Goal: Task Accomplishment & Management: Use online tool/utility

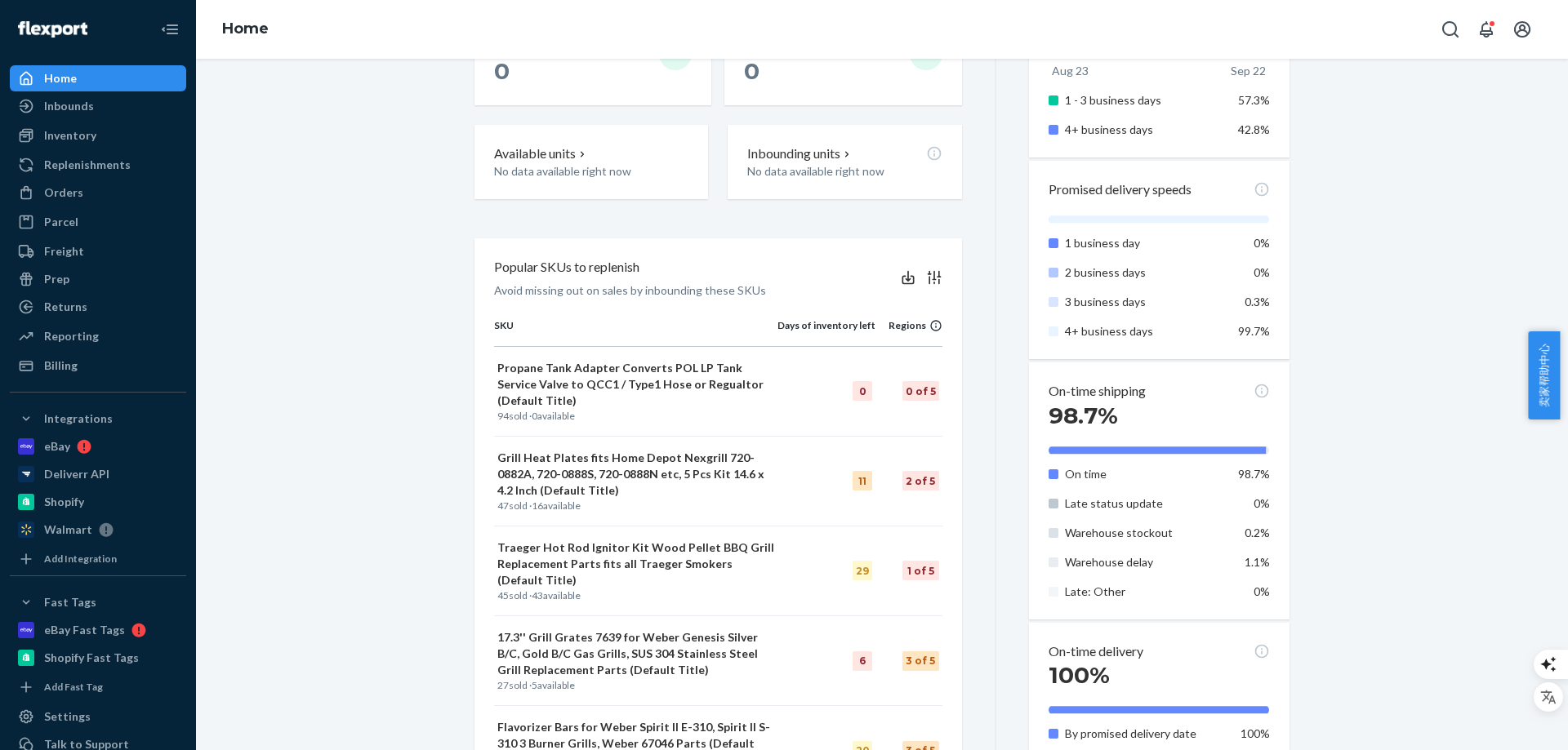
click at [429, 322] on div "Starting [DATE], a $500 monthly minimum fee is applicable to all merchants. For…" at bounding box center [882, 389] width 1347 height 1754
click at [516, 156] on p "Available units" at bounding box center [534, 153] width 81 height 19
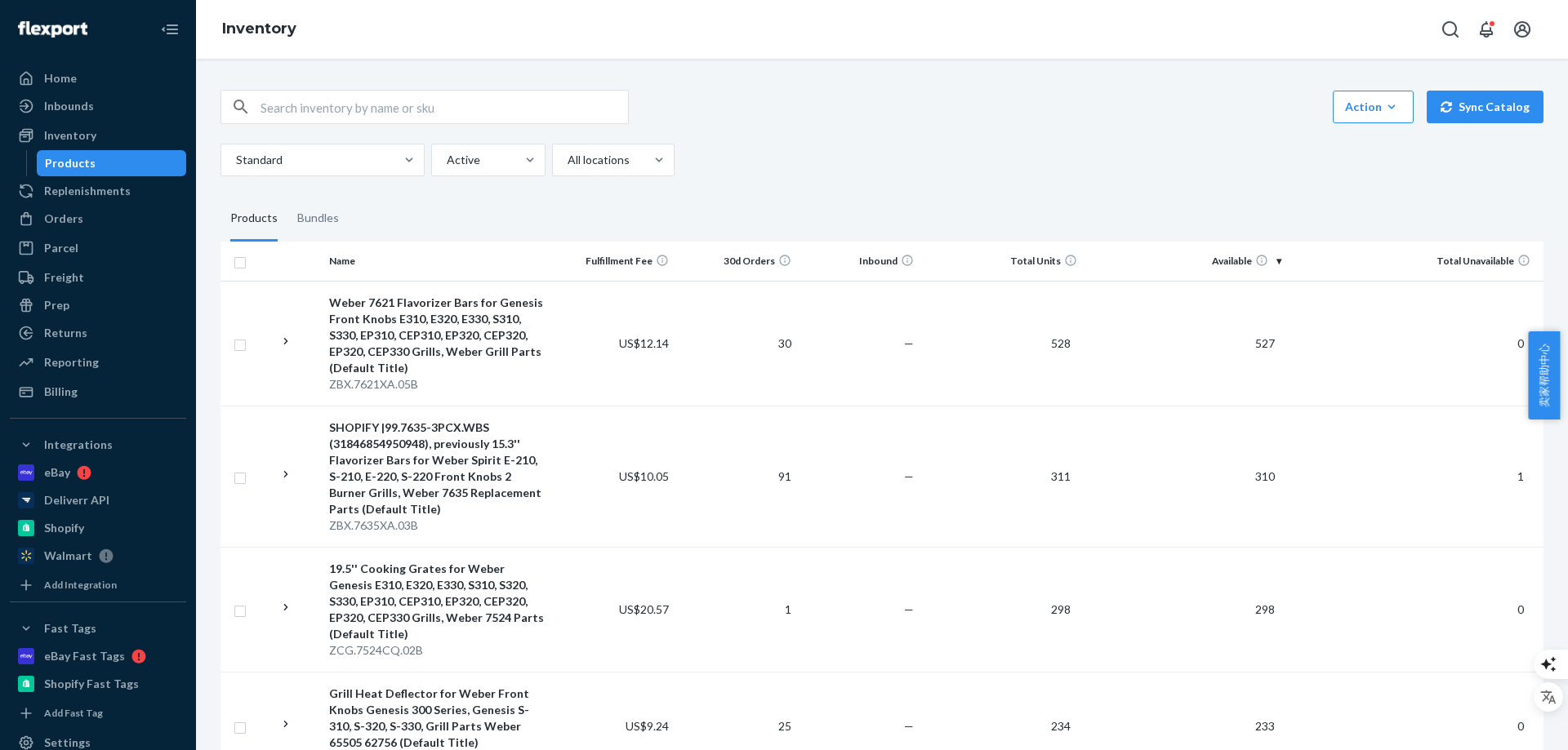
click at [879, 113] on div "Action Create product Create bundle Bulk create products Bulk update products B…" at bounding box center [882, 106] width 1323 height 35
click at [865, 113] on div "Action Create product Create bundle Bulk create products Bulk update products B…" at bounding box center [882, 106] width 1323 height 35
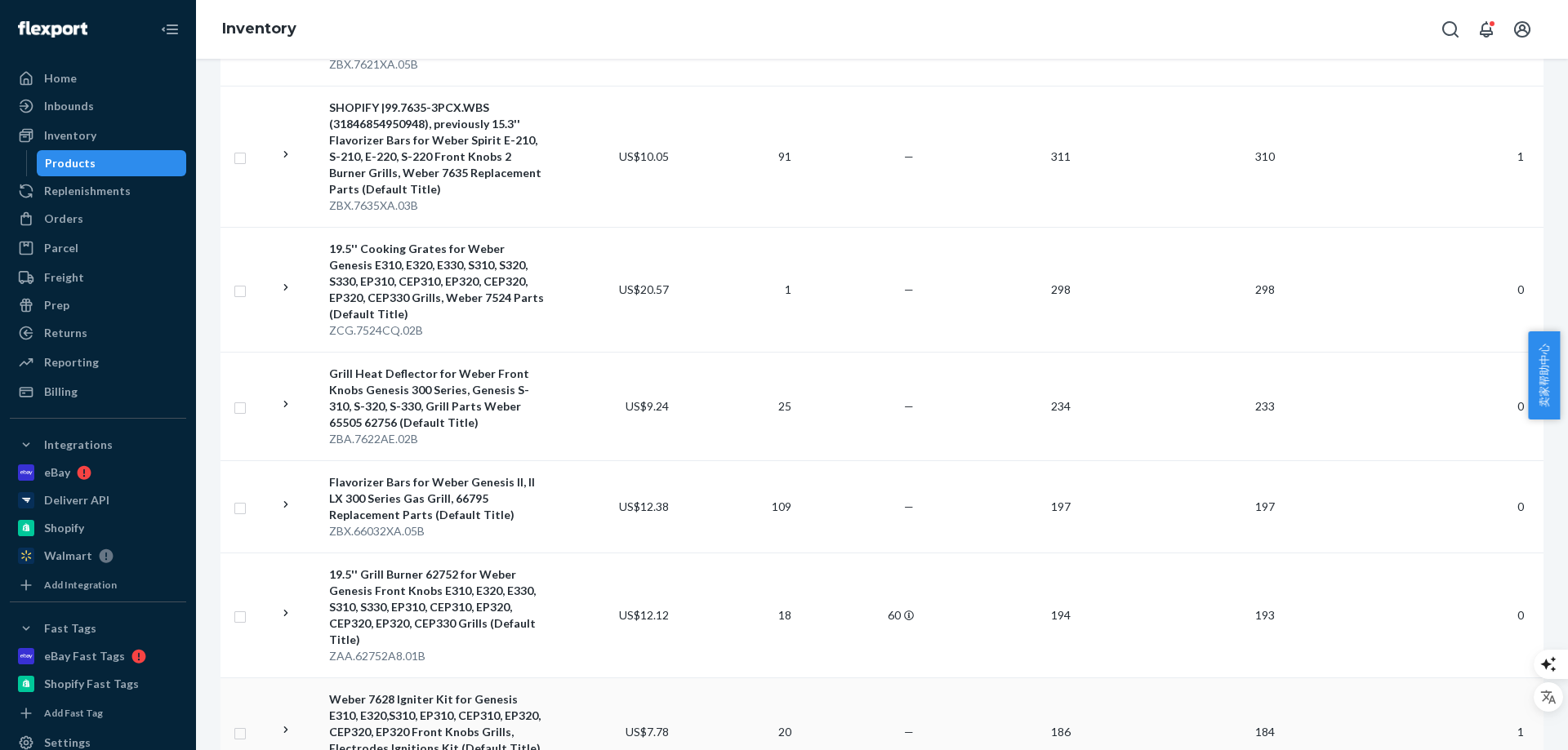
scroll to position [81, 0]
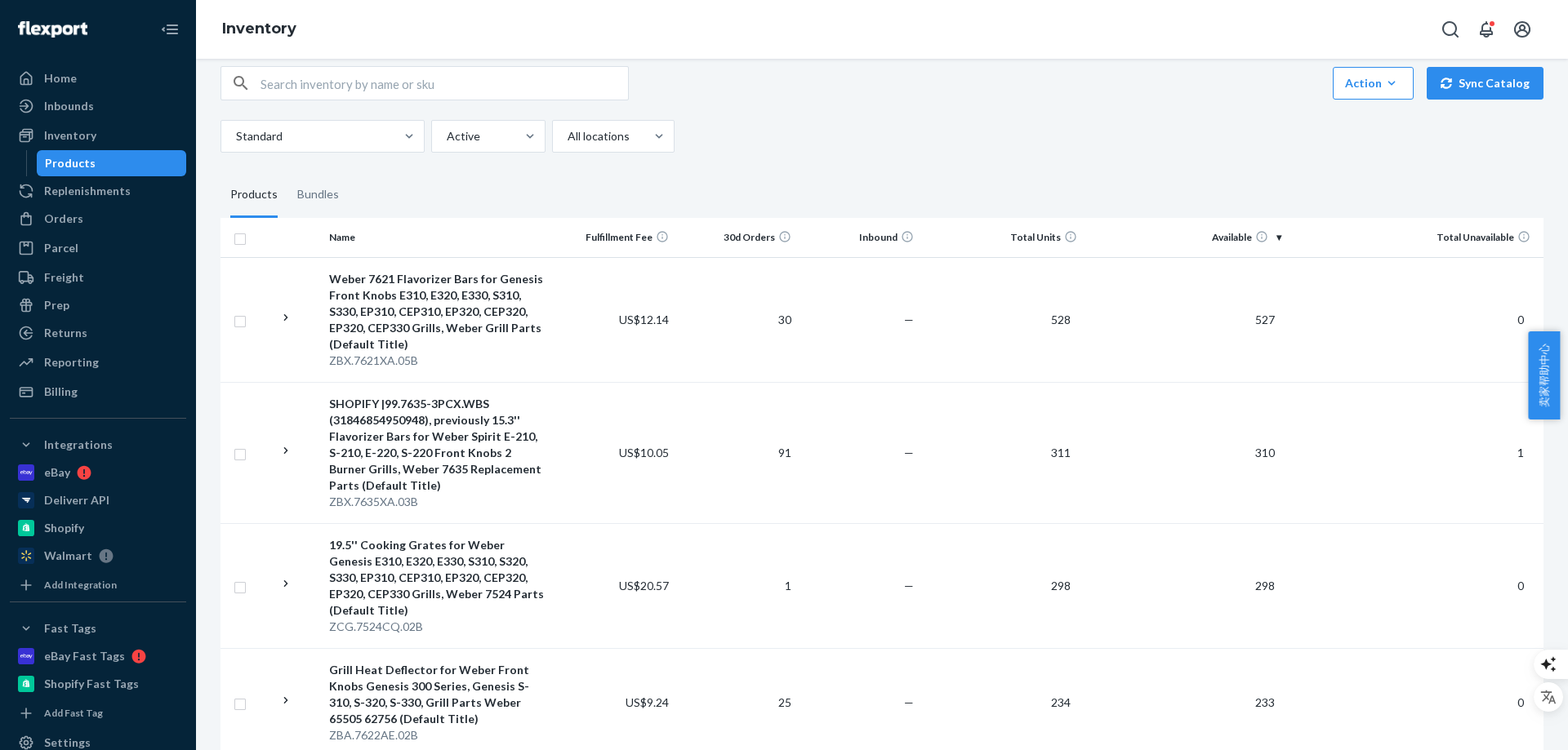
scroll to position [0, 0]
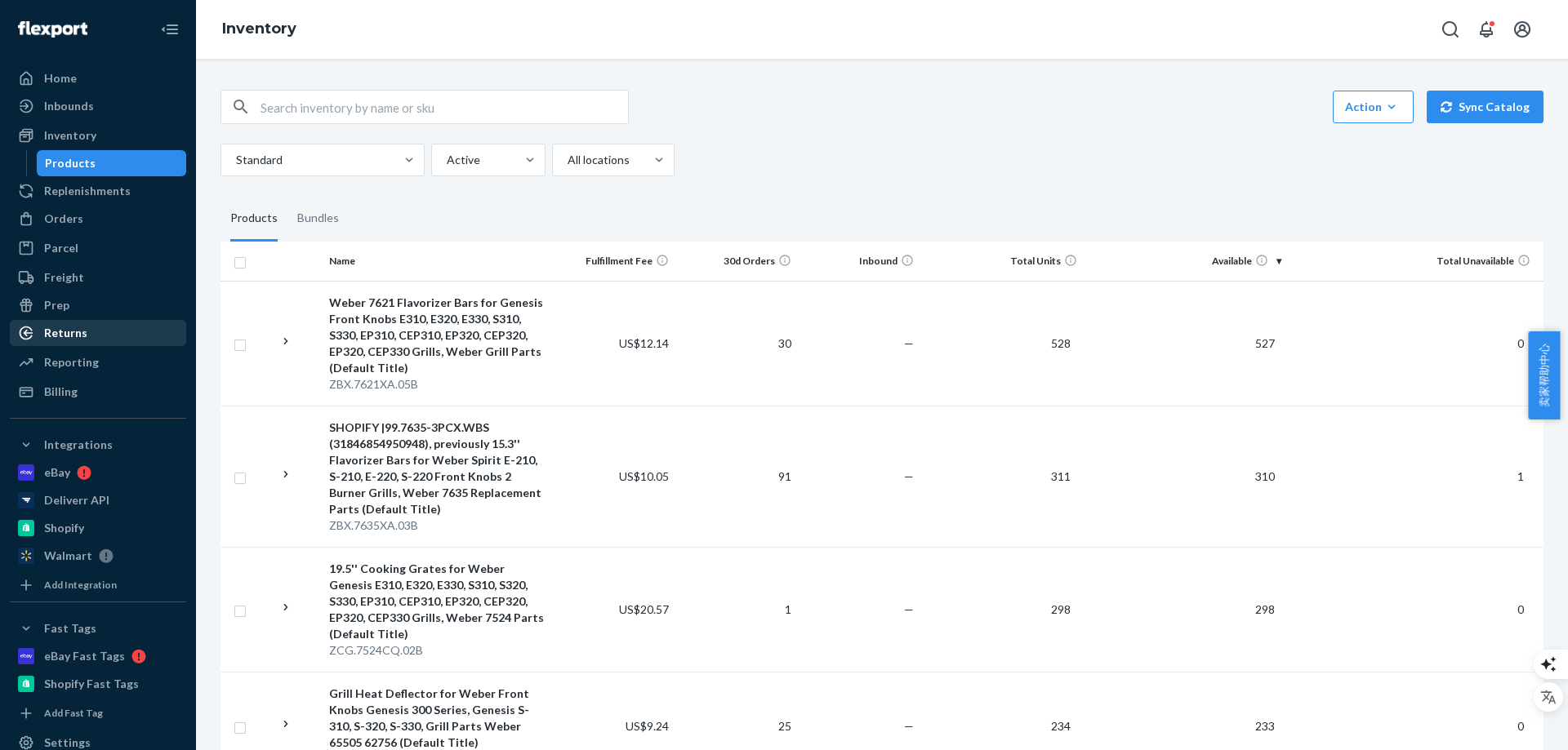
click at [61, 339] on div "Returns" at bounding box center [65, 333] width 43 height 16
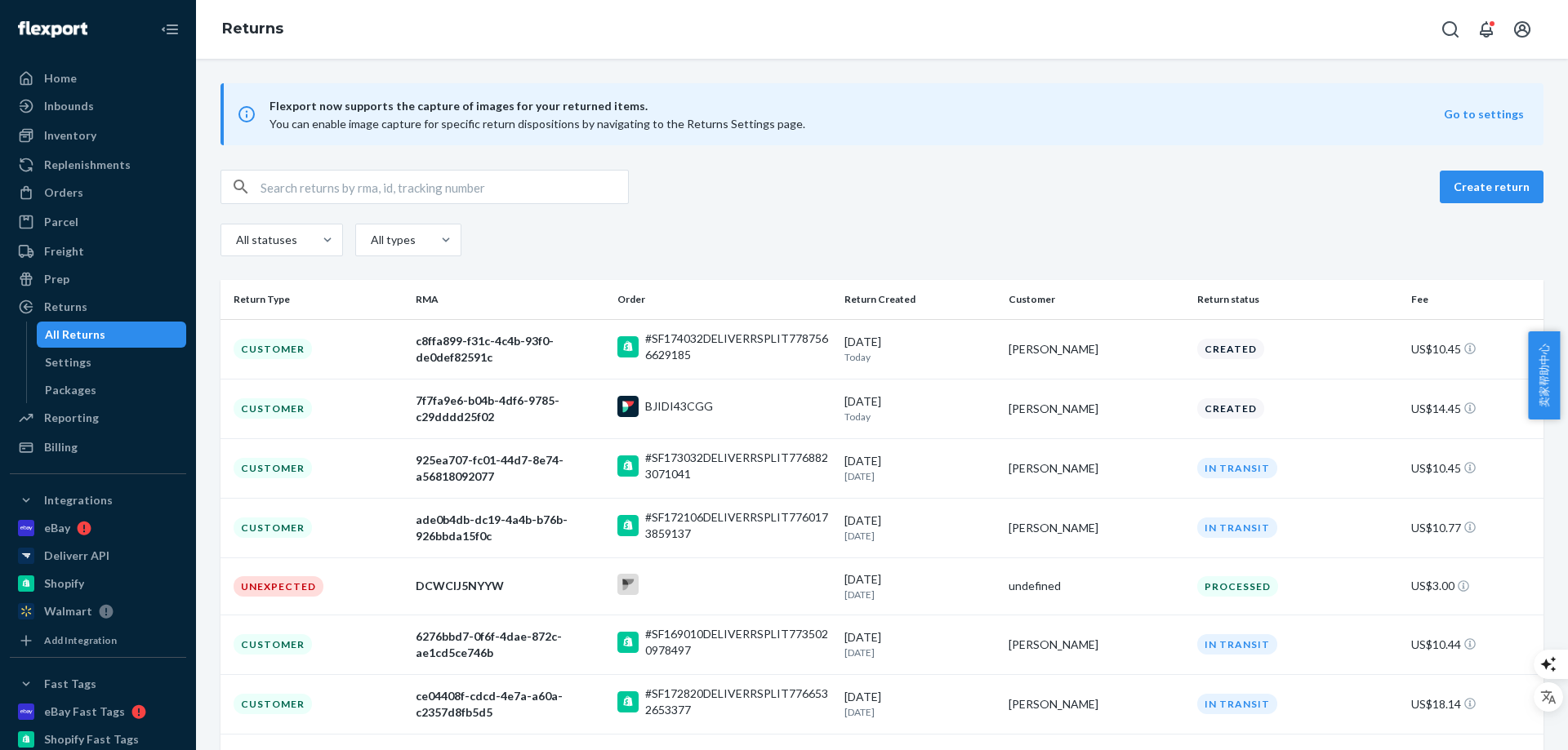
click at [898, 180] on div "Create return" at bounding box center [882, 187] width 1323 height 35
click at [89, 418] on div "Reporting" at bounding box center [71, 417] width 55 height 16
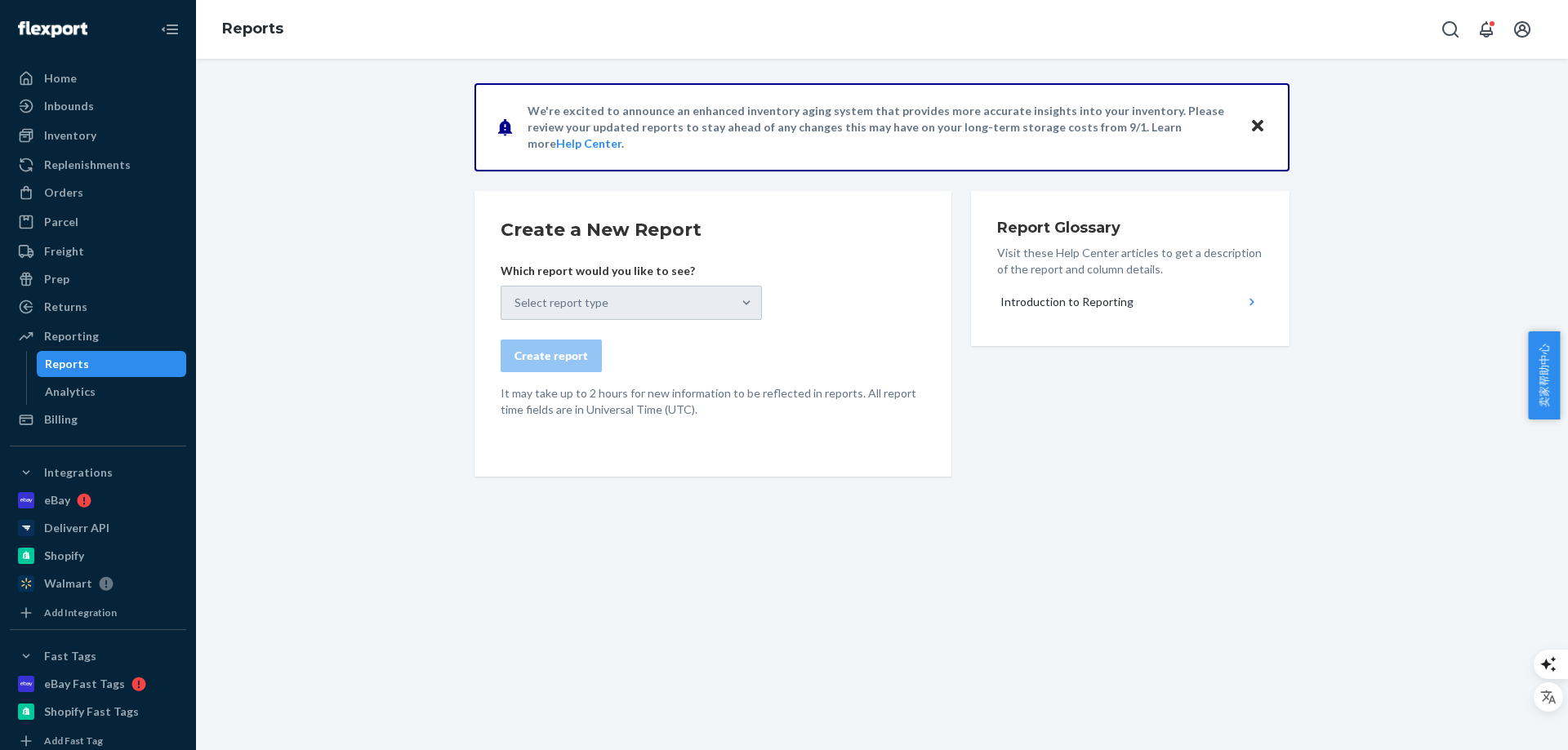
drag, startPoint x: 259, startPoint y: 177, endPoint x: 584, endPoint y: 269, distance: 337.8
click at [260, 177] on div "We're excited to announce an enhanced inventory aging system that provides more…" at bounding box center [882, 328] width 1347 height 489
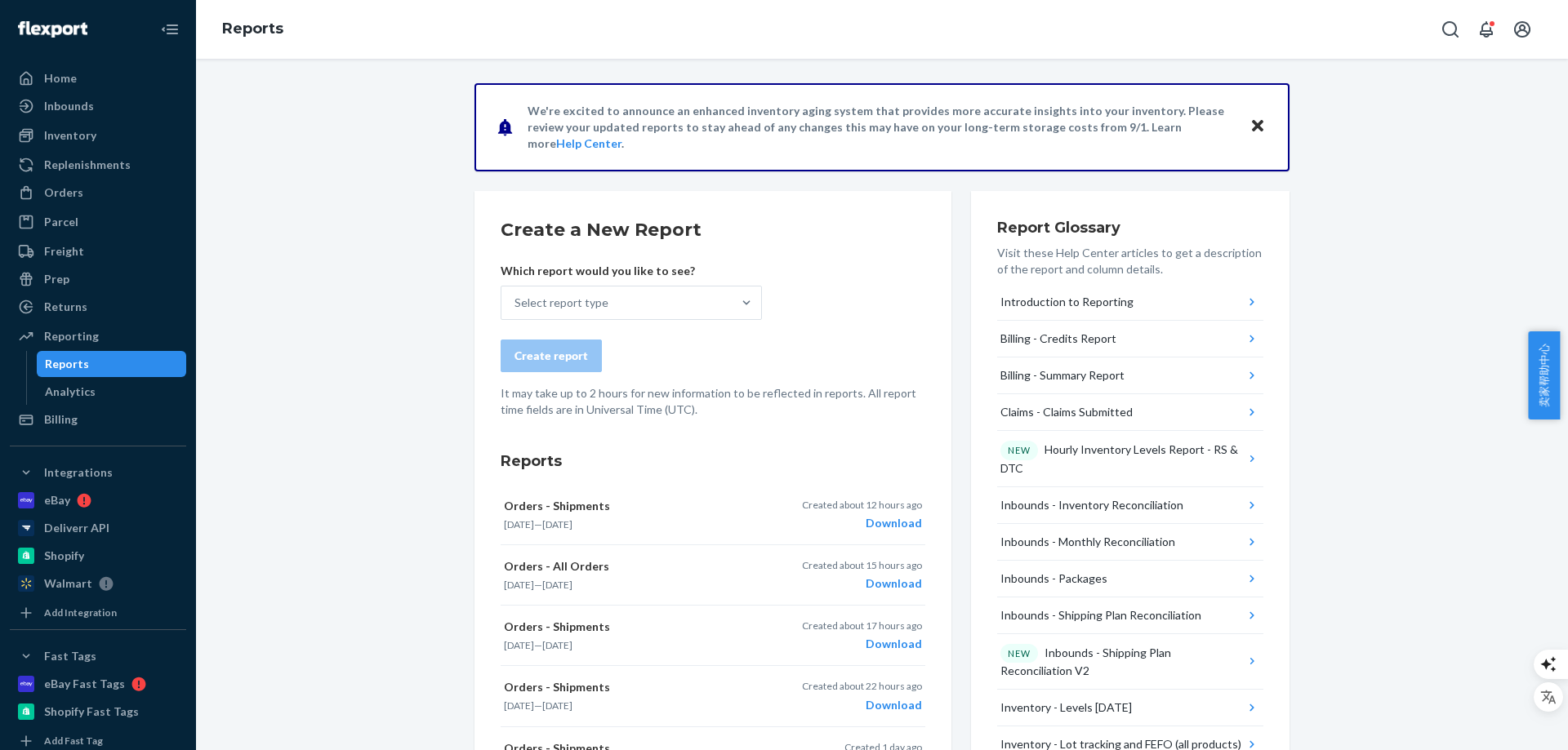
click at [625, 290] on div "Select report type" at bounding box center [617, 303] width 230 height 33
click at [516, 295] on input "Select report type" at bounding box center [516, 303] width 2 height 16
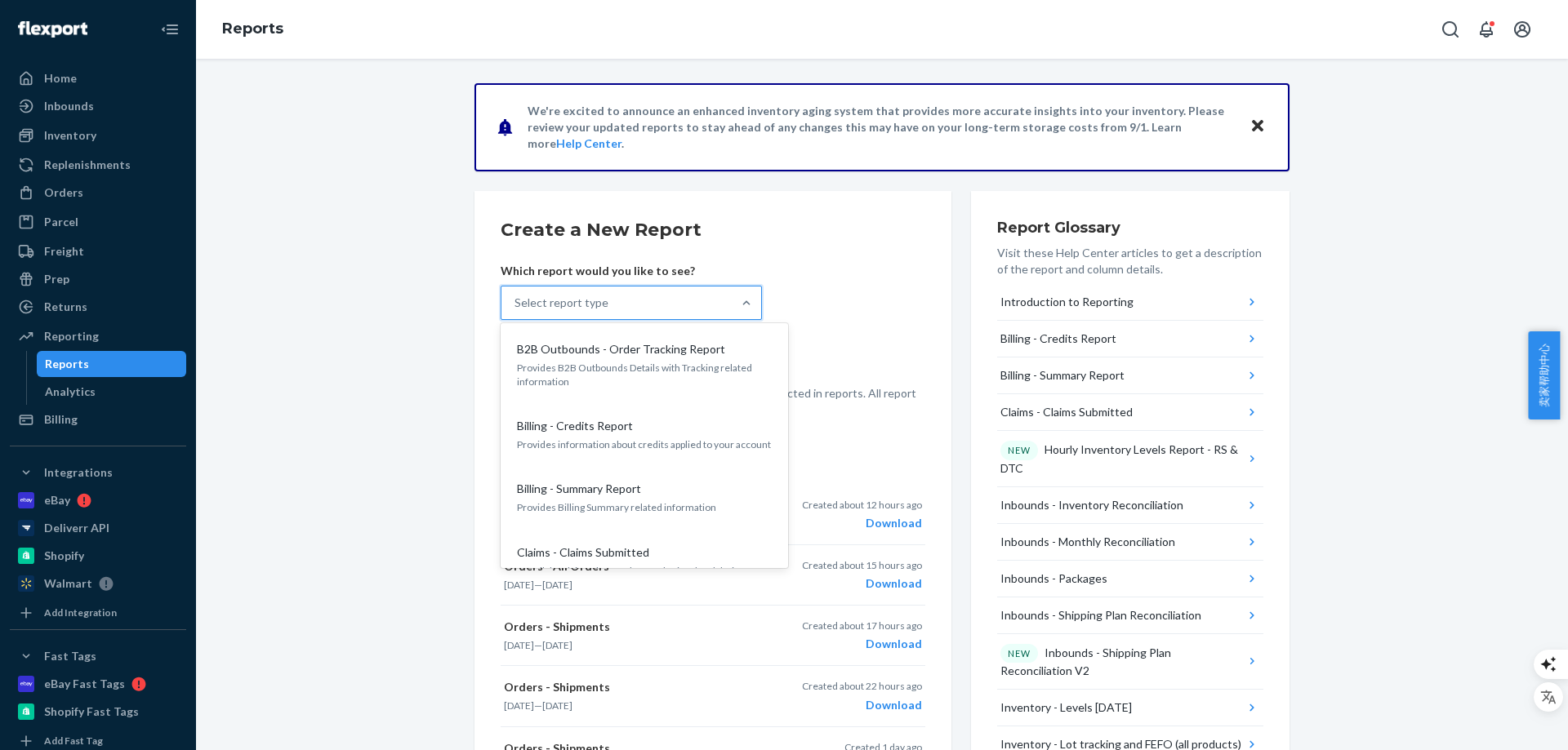
click at [717, 307] on div "Select report type" at bounding box center [617, 303] width 230 height 33
click at [516, 307] on input "option B2B Outbounds - Order Tracking Report focused, 1 of 33. 33 results avail…" at bounding box center [516, 303] width 2 height 16
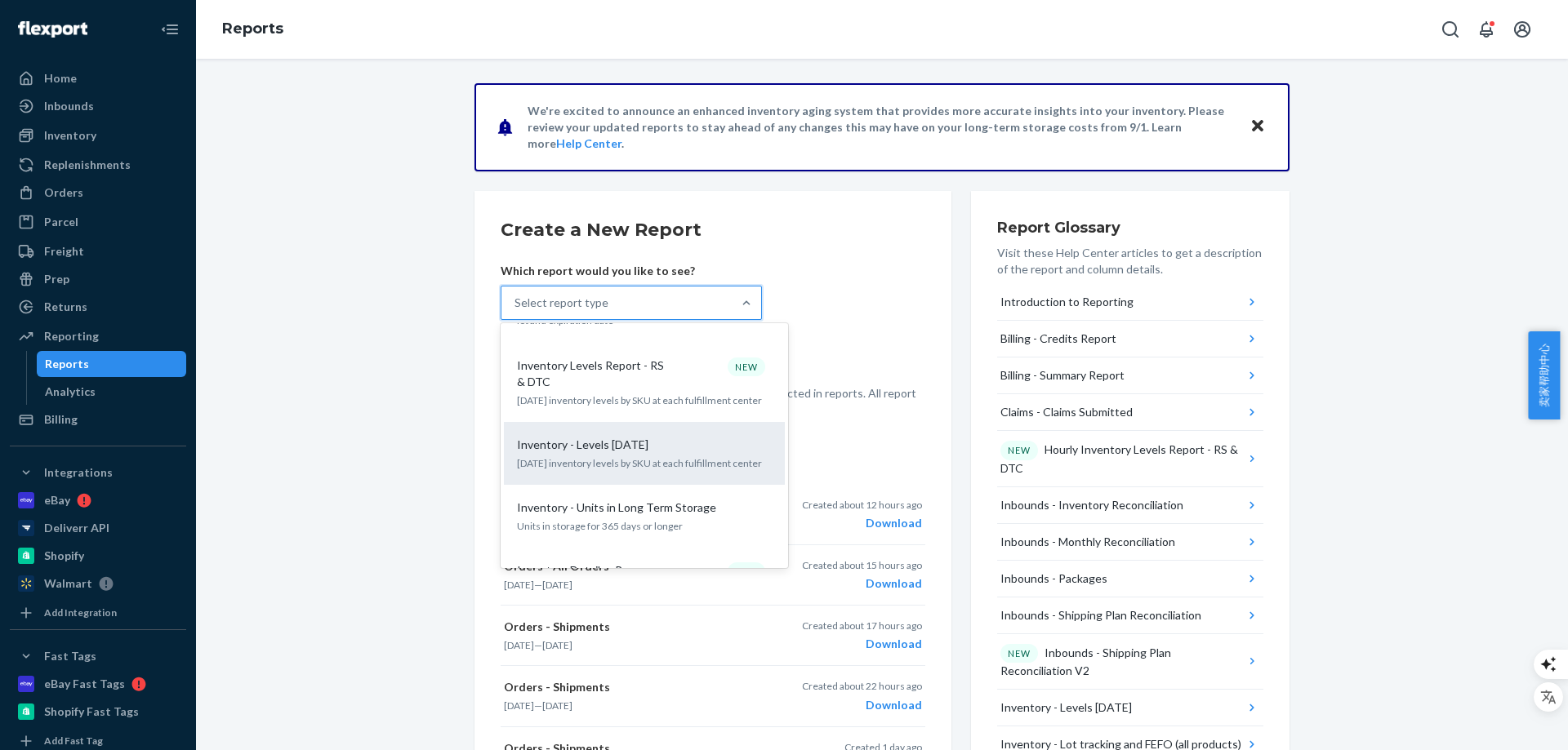
scroll to position [1143, 0]
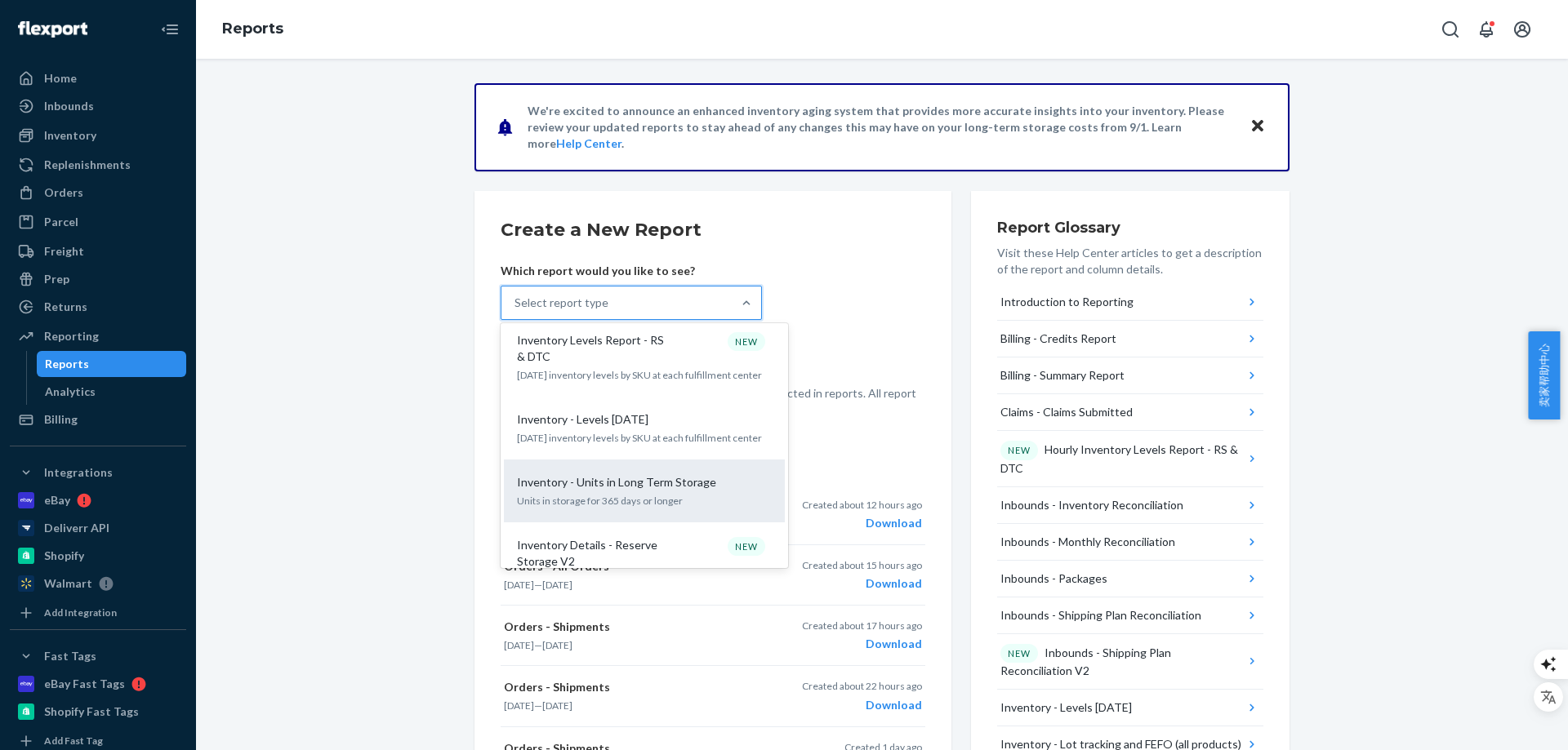
click at [676, 474] on p "Inventory - Units in Long Term Storage" at bounding box center [616, 482] width 199 height 16
click at [516, 311] on input "option Inventory - Units in Long Term Storage focused, 17 of 33. 33 results ava…" at bounding box center [516, 303] width 2 height 16
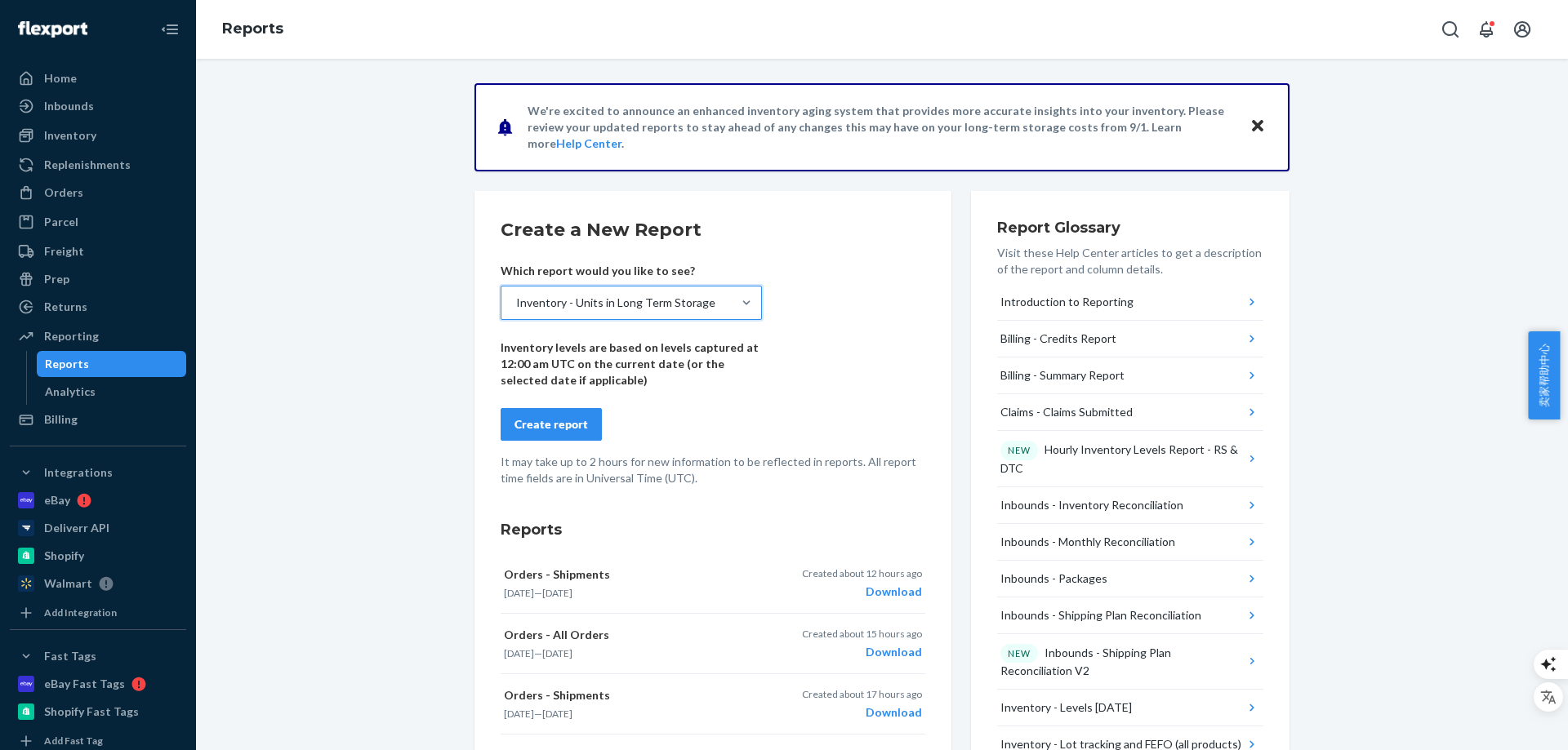
drag, startPoint x: 525, startPoint y: 425, endPoint x: 323, endPoint y: 468, distance: 206.5
click at [526, 425] on div "Create report" at bounding box center [551, 424] width 74 height 16
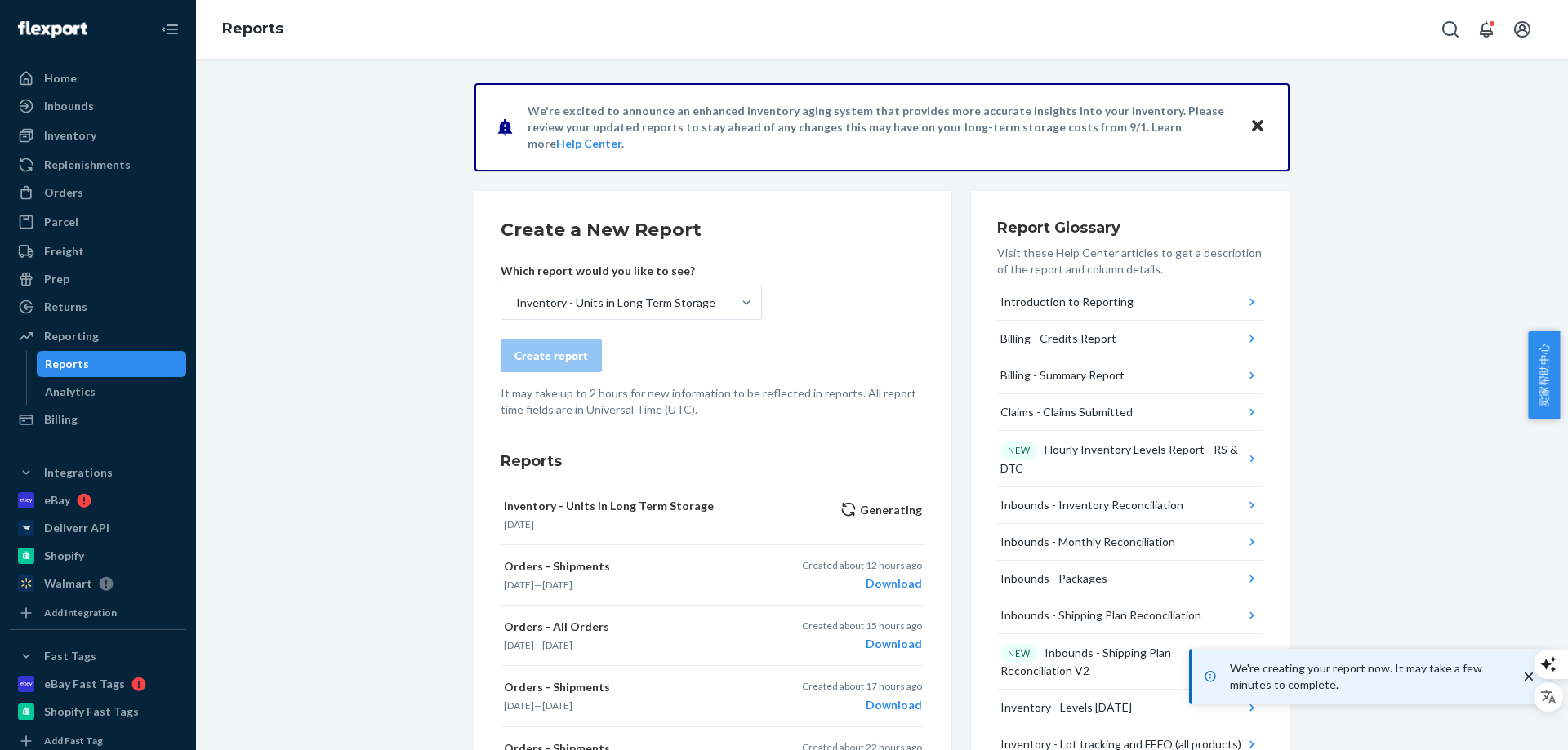
drag, startPoint x: 1402, startPoint y: 285, endPoint x: 1419, endPoint y: 245, distance: 43.5
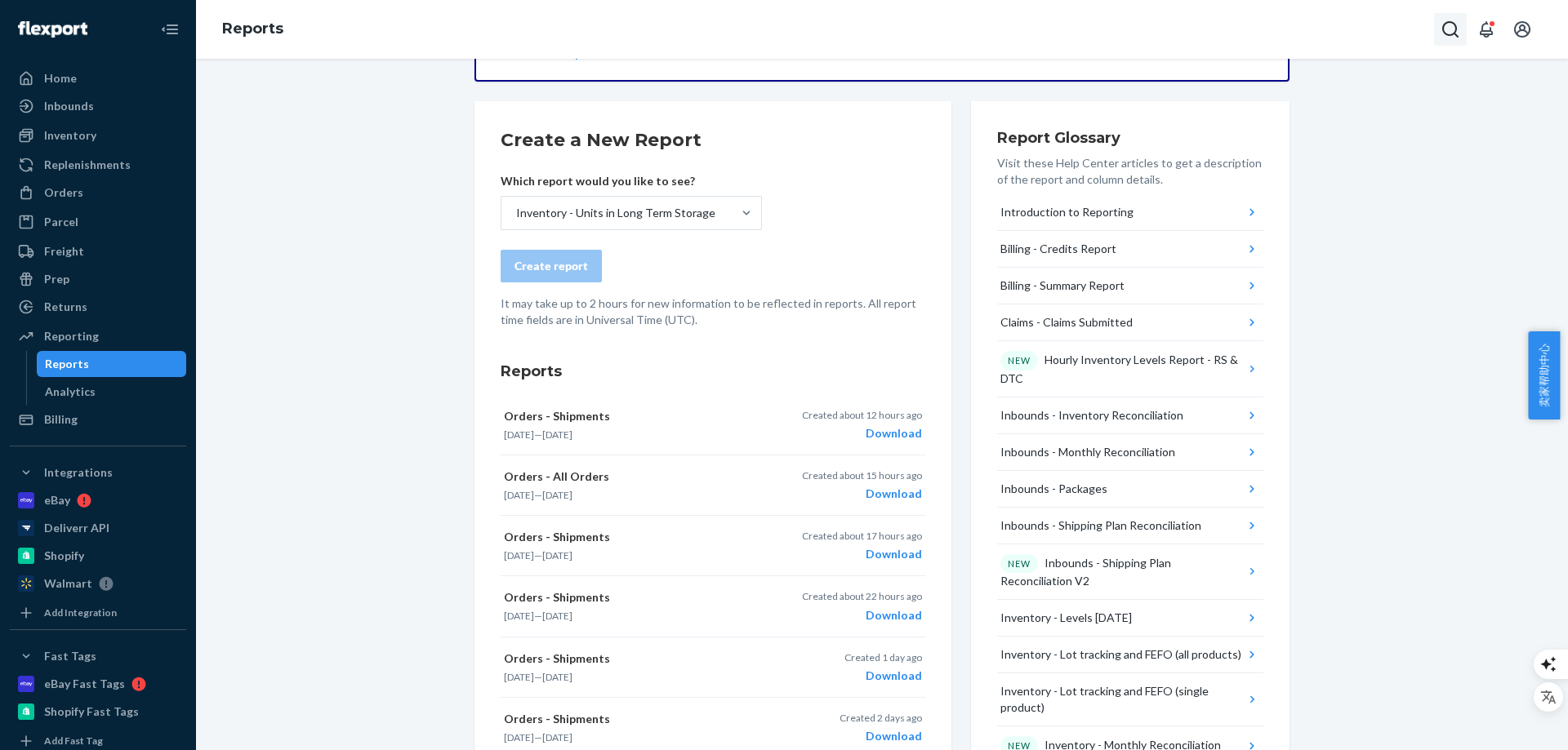
scroll to position [0, 0]
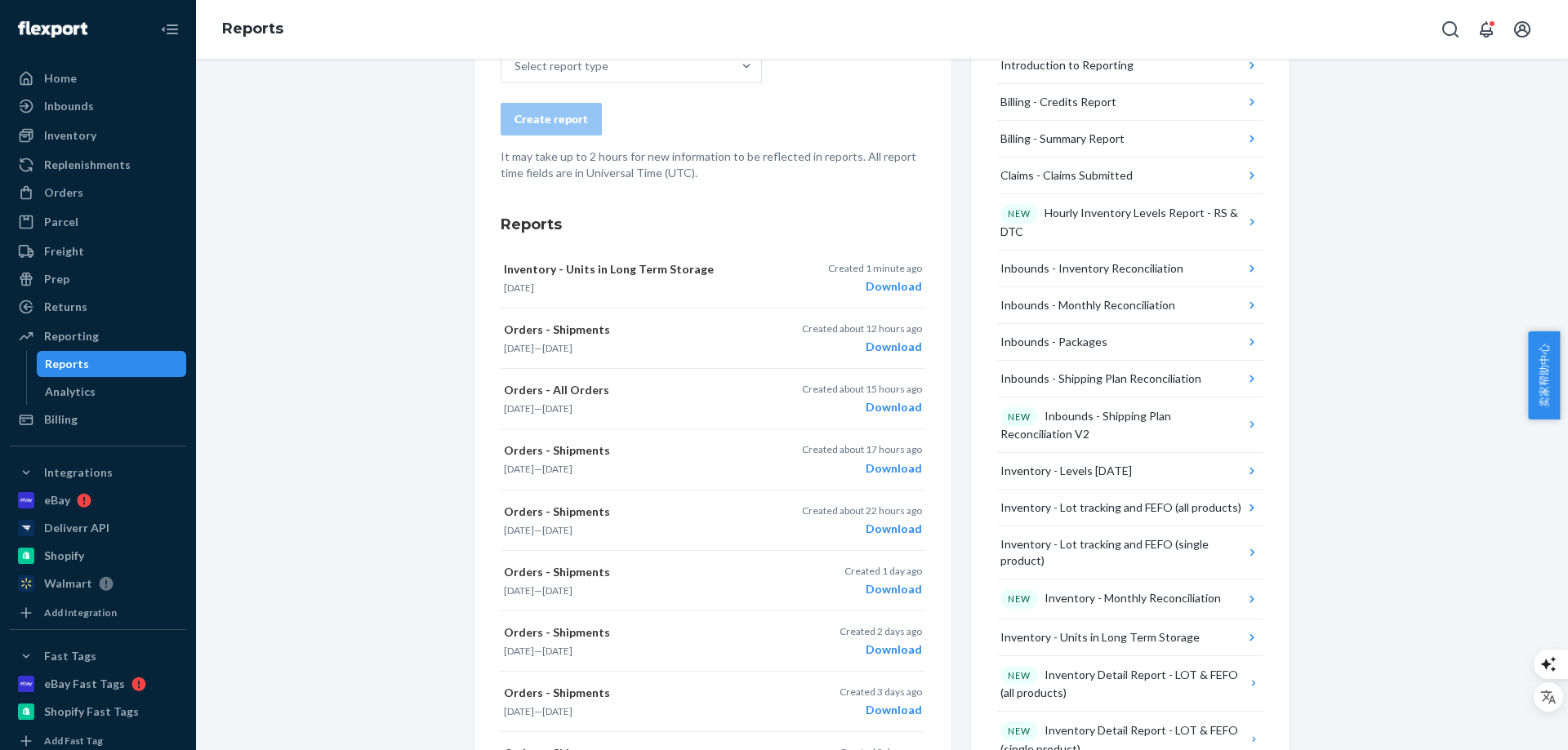
scroll to position [245, 0]
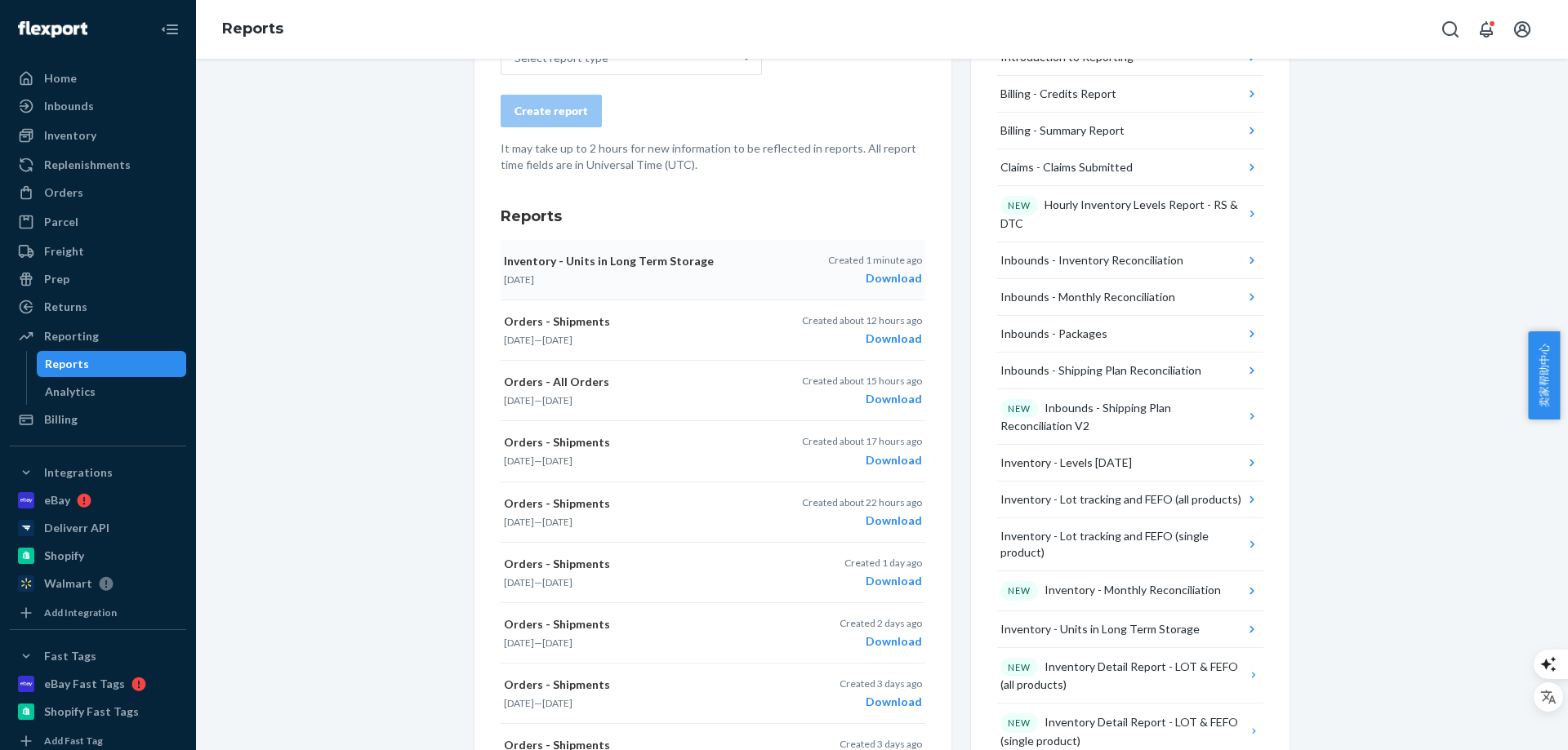
click at [891, 277] on div "Download" at bounding box center [875, 277] width 94 height 16
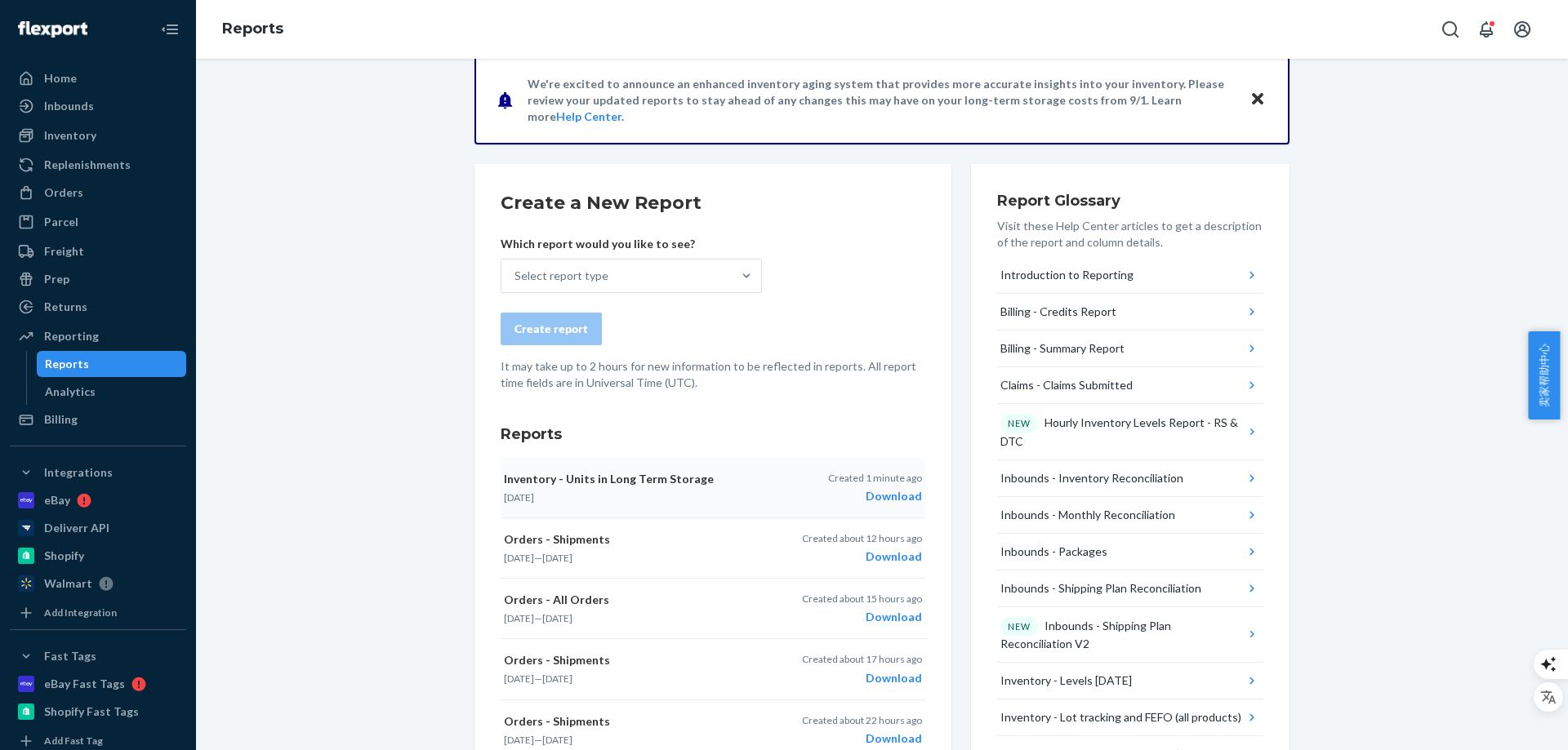
scroll to position [0, 0]
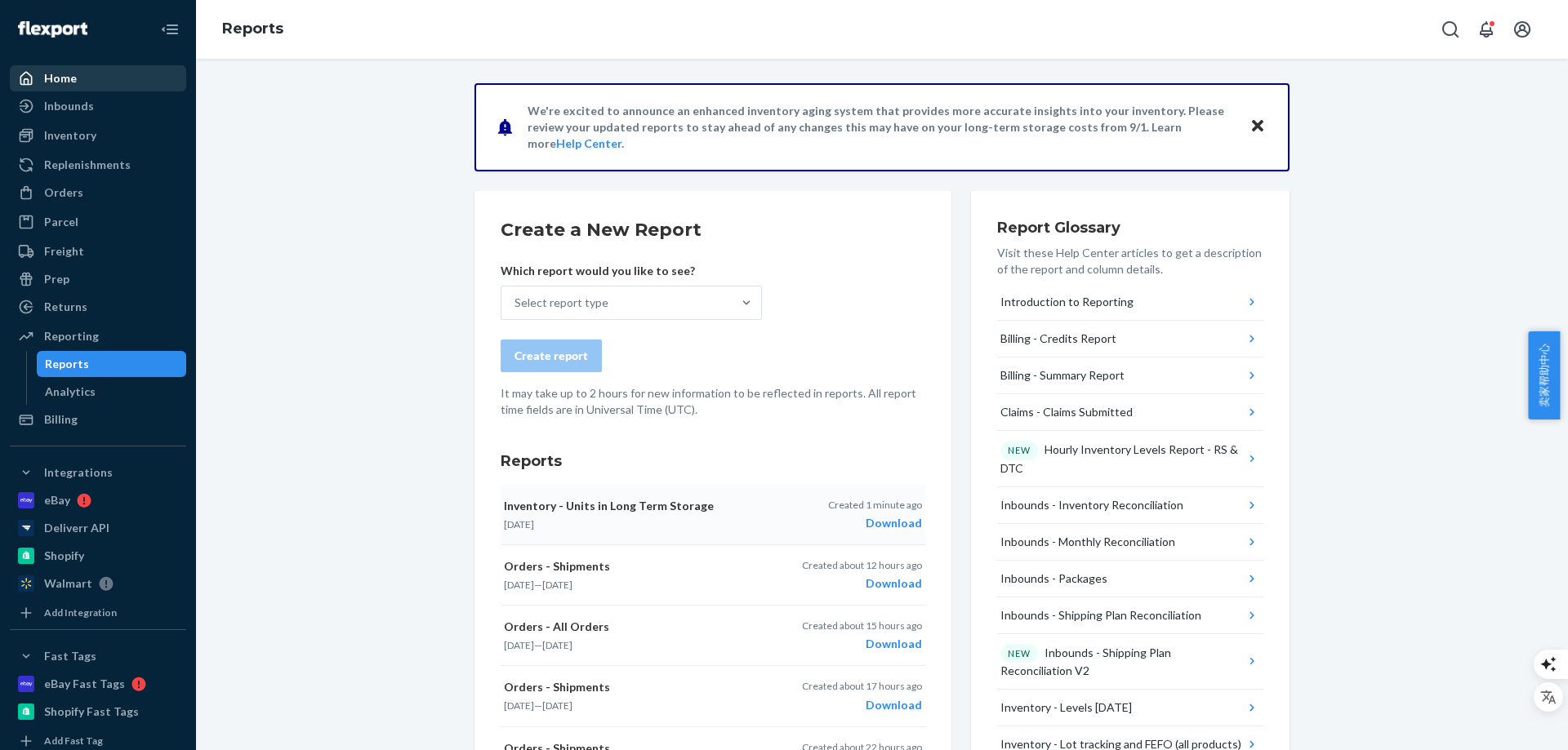
click at [85, 76] on div "Home" at bounding box center [97, 78] width 173 height 22
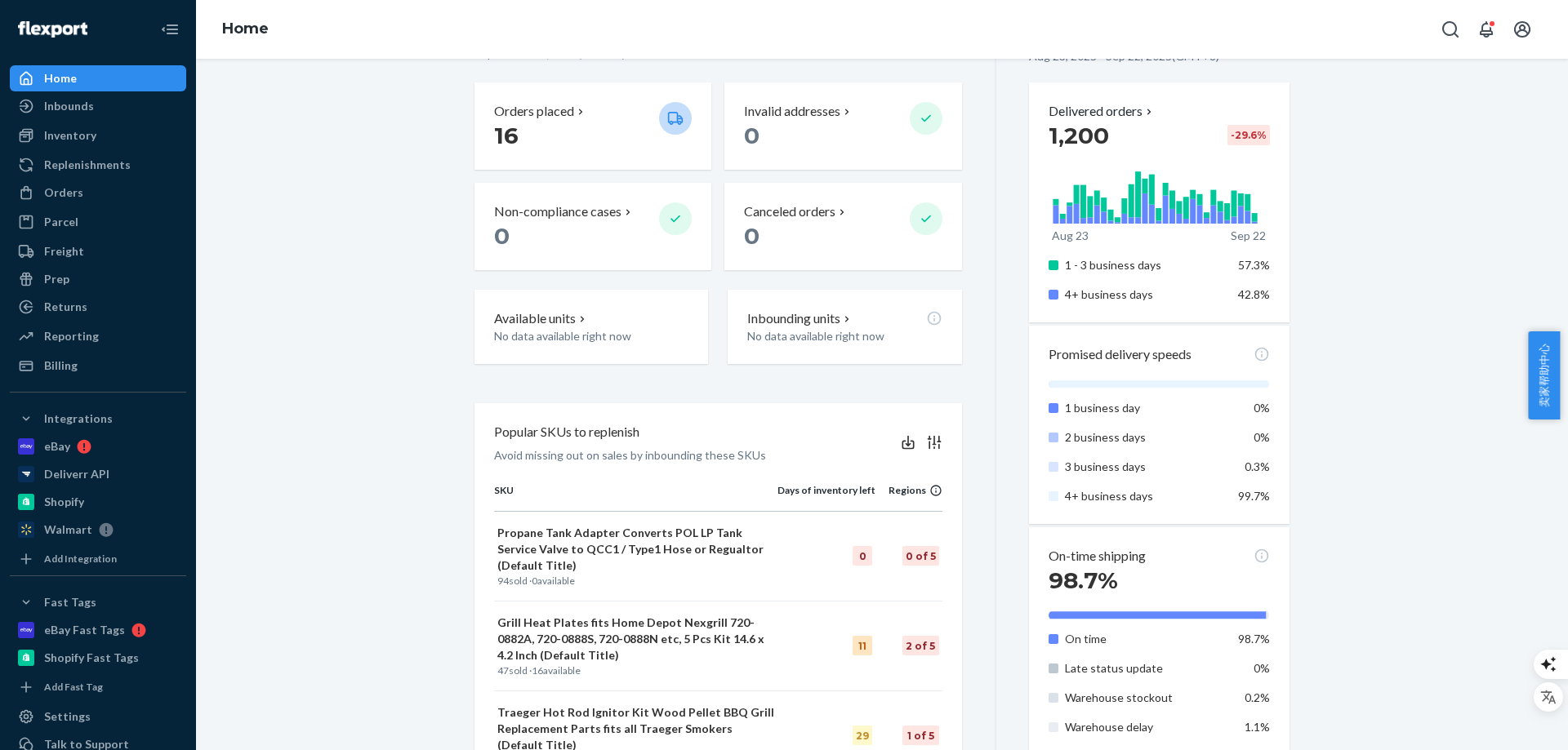
scroll to position [408, 0]
click at [808, 317] on p "Inbounding units" at bounding box center [793, 317] width 93 height 19
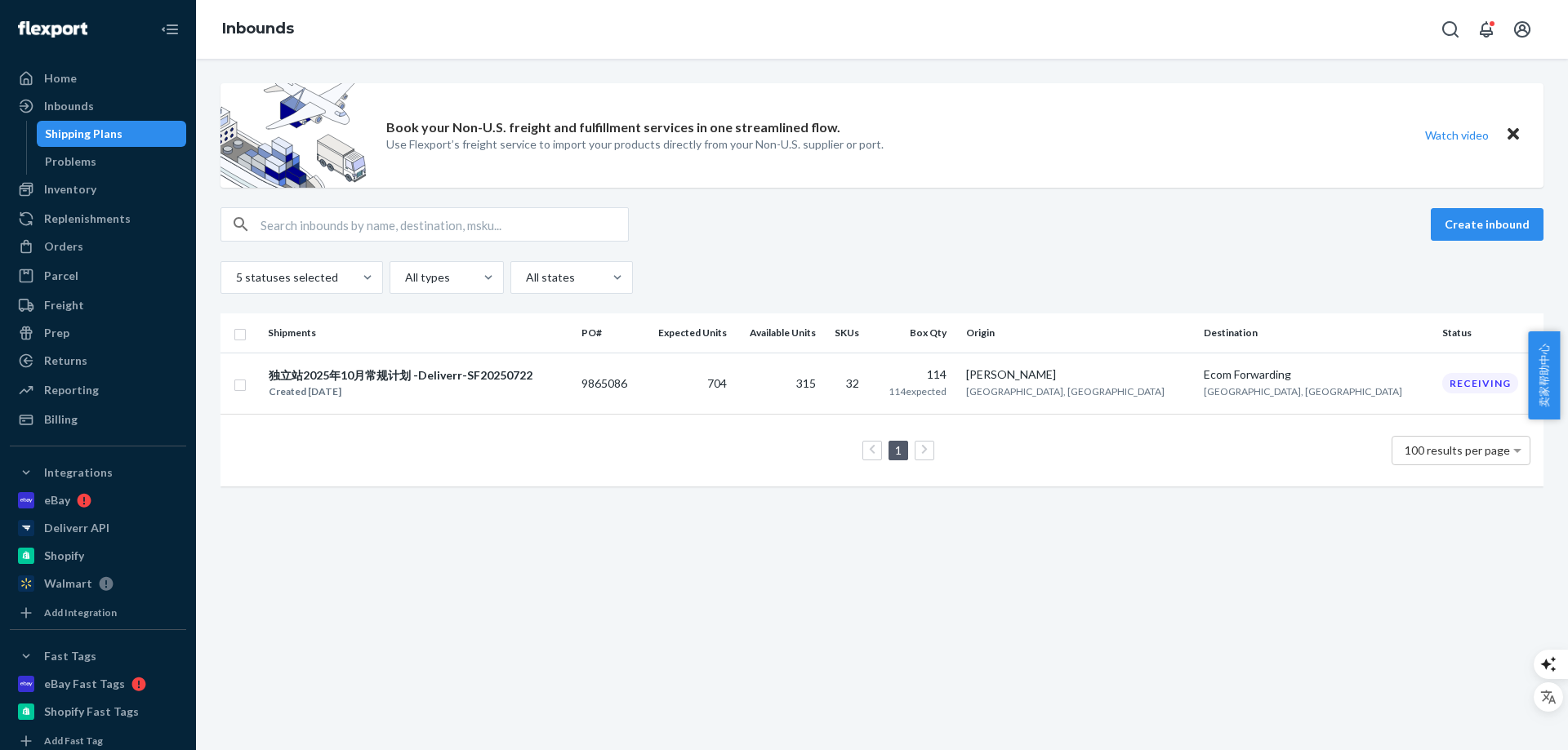
drag, startPoint x: 629, startPoint y: 647, endPoint x: 613, endPoint y: 525, distance: 123.0
click at [629, 646] on div "Book your Non-U.S. freight and fulfillment services in one streamlined flow. Us…" at bounding box center [882, 404] width 1372 height 691
click at [67, 67] on div "Home" at bounding box center [97, 78] width 173 height 22
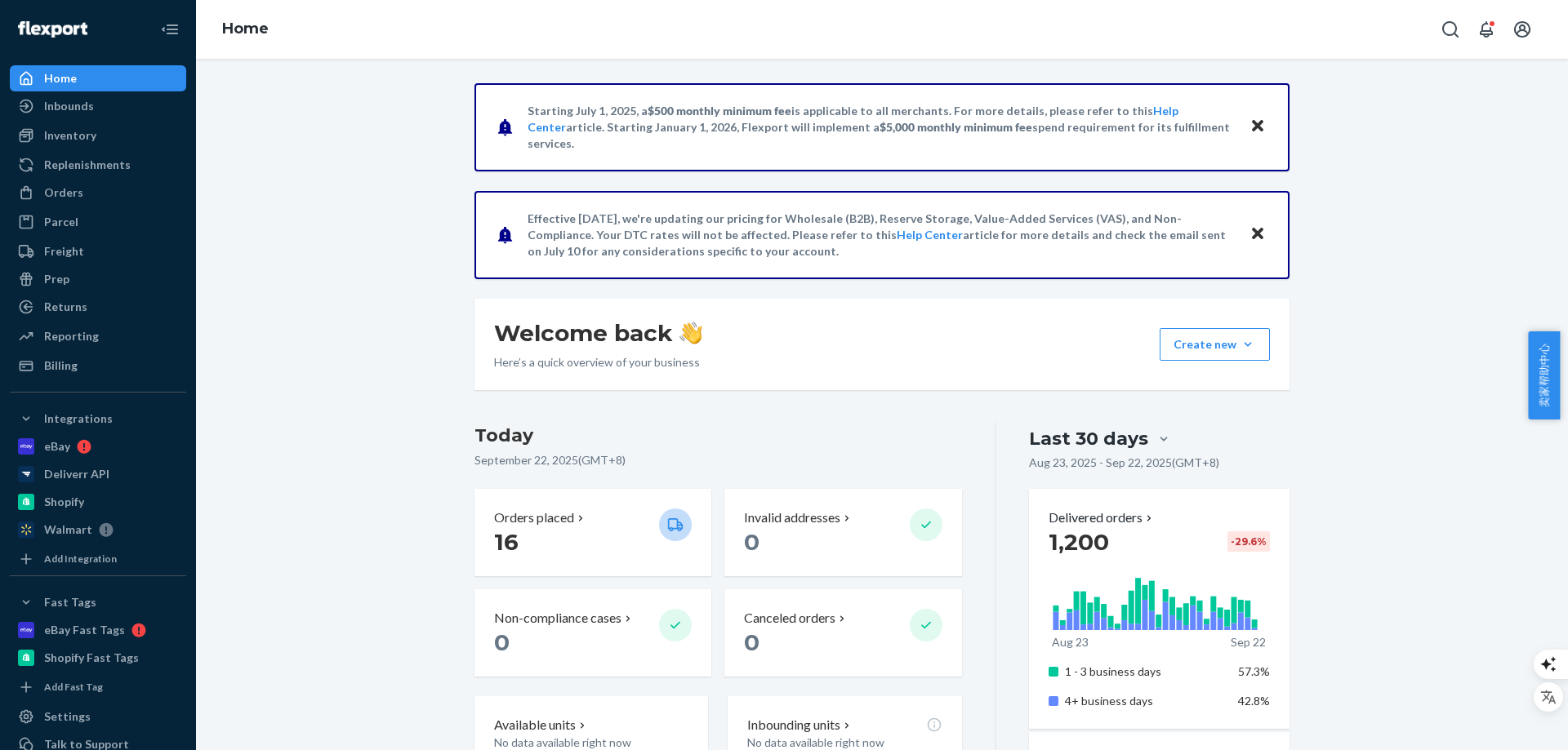
scroll to position [408, 0]
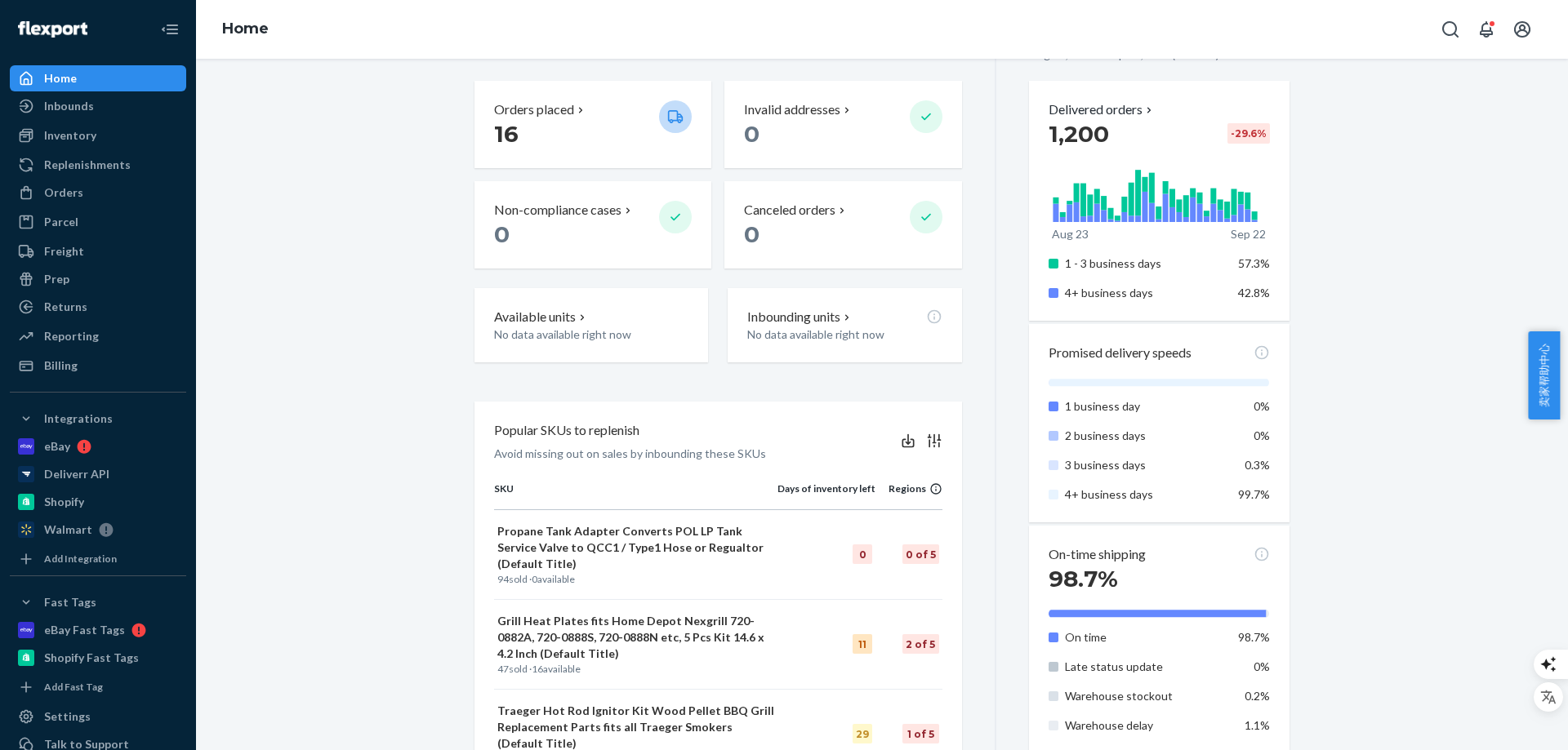
click at [367, 347] on div "Starting [DATE], a $500 monthly minimum fee is applicable to all merchants. For…" at bounding box center [882, 552] width 1347 height 1754
click at [321, 223] on div "Starting [DATE], a $500 monthly minimum fee is applicable to all merchants. For…" at bounding box center [882, 552] width 1347 height 1754
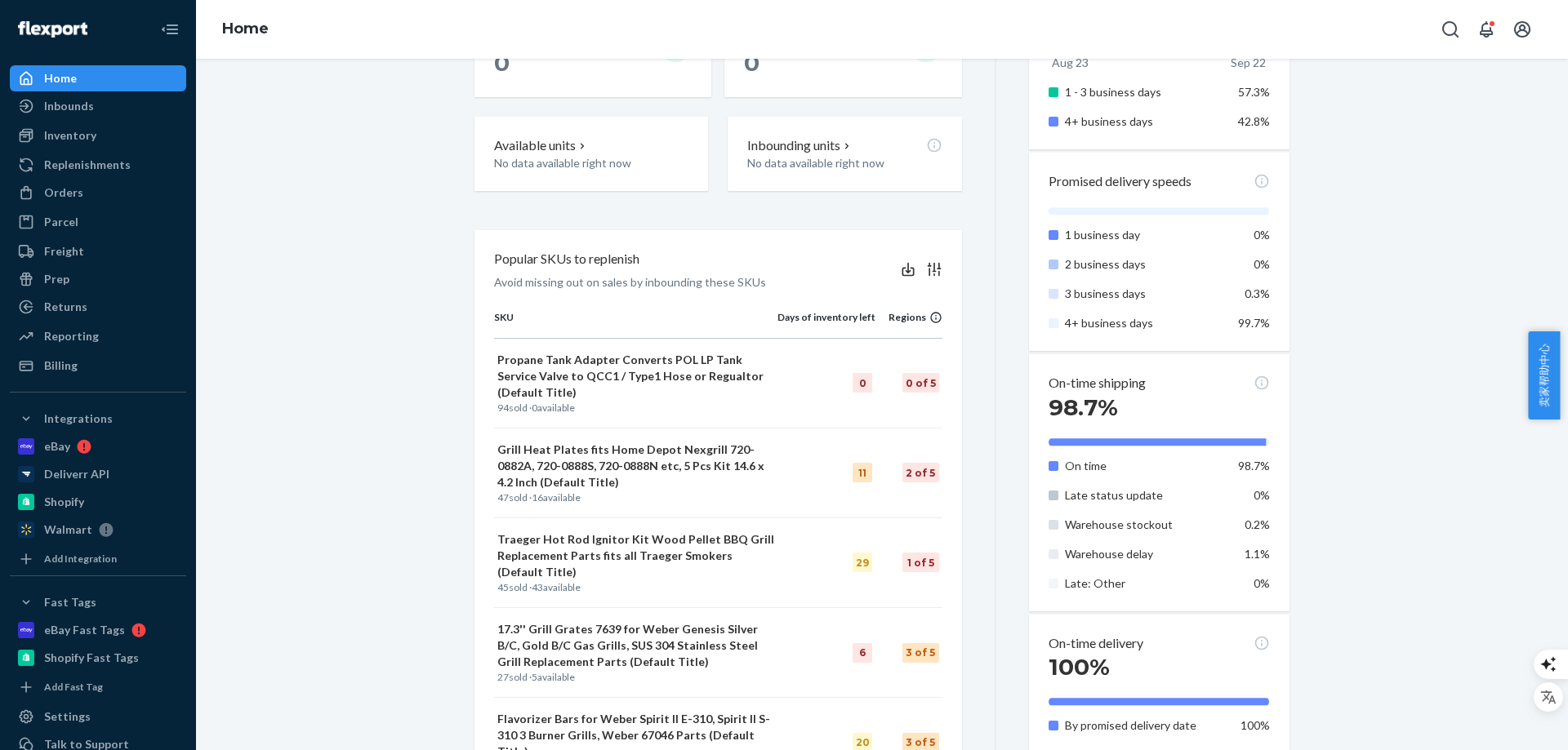
scroll to position [653, 0]
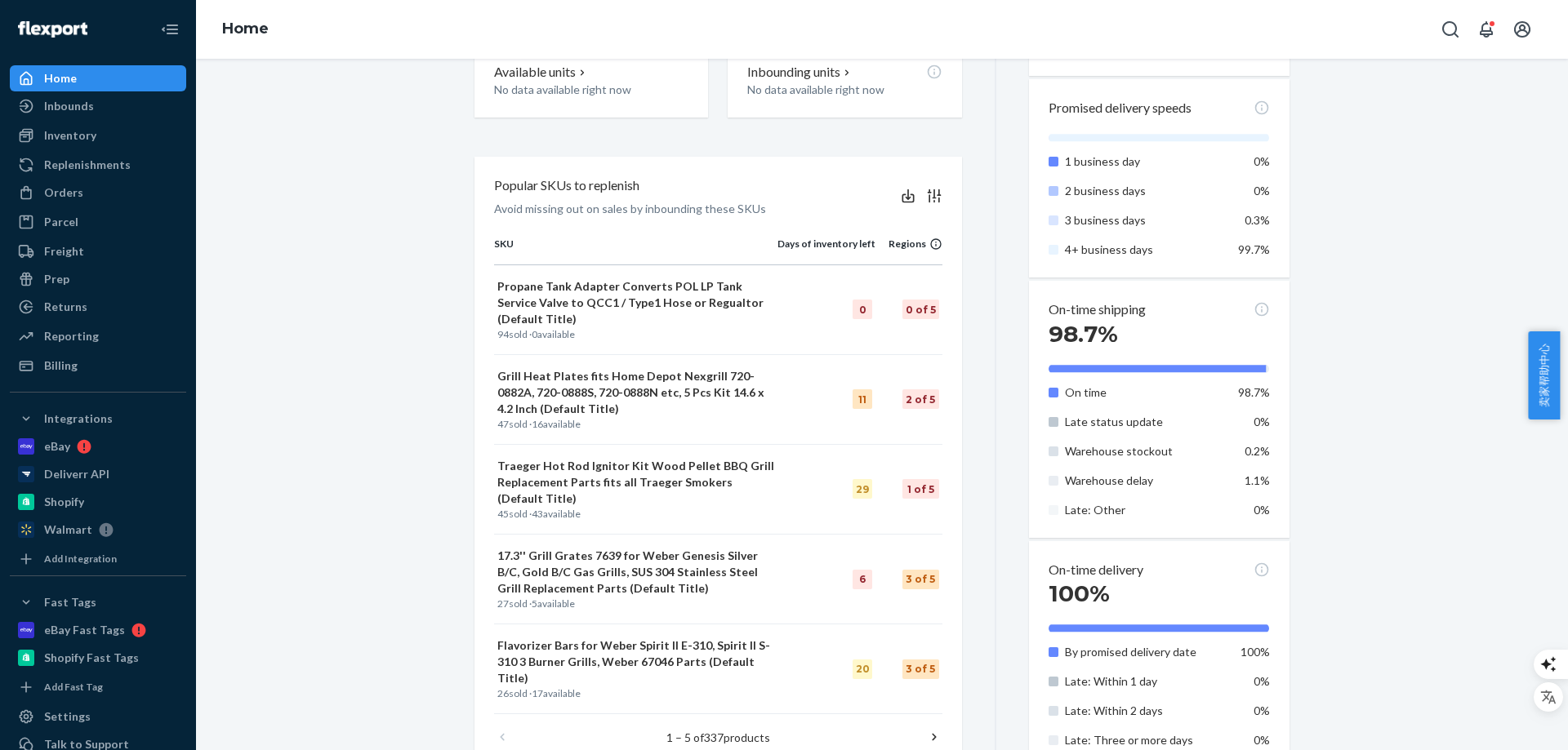
click at [392, 298] on div "Starting [DATE], a $500 monthly minimum fee is applicable to all merchants. For…" at bounding box center [882, 307] width 1347 height 1754
